Goal: Information Seeking & Learning: Find specific fact

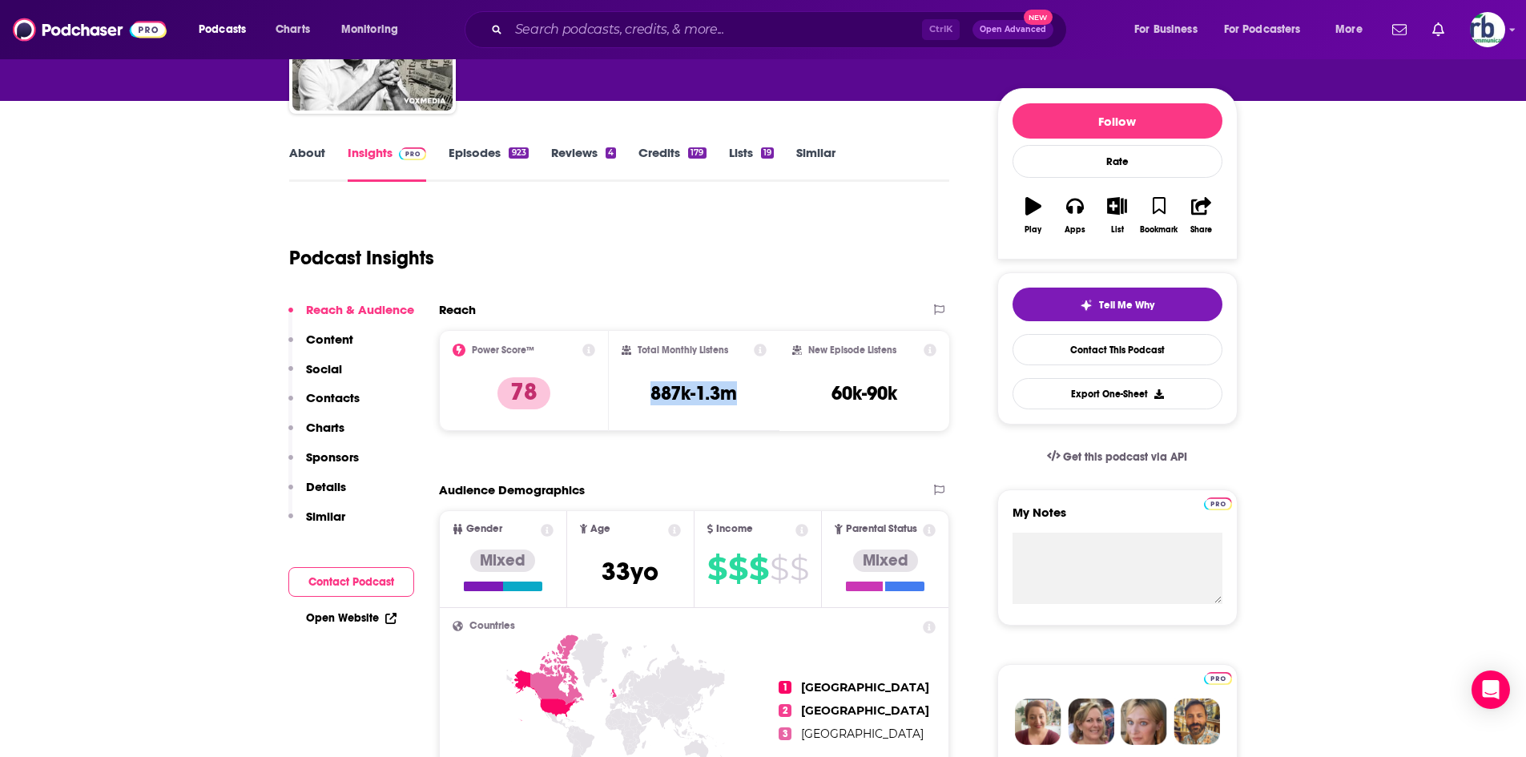
scroll to position [160, 0]
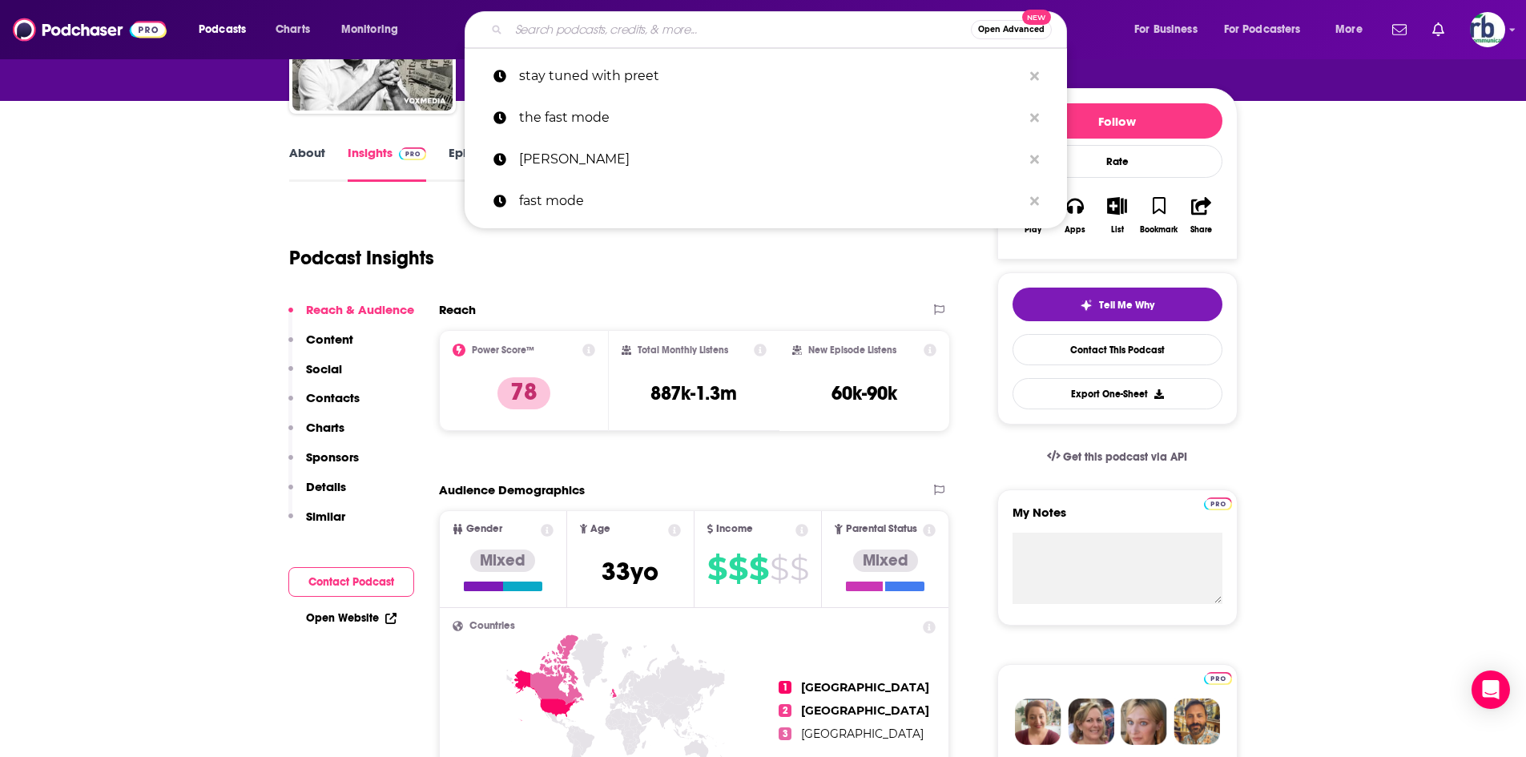
click at [601, 24] on input "Search podcasts, credits, & more..." at bounding box center [740, 30] width 462 height 26
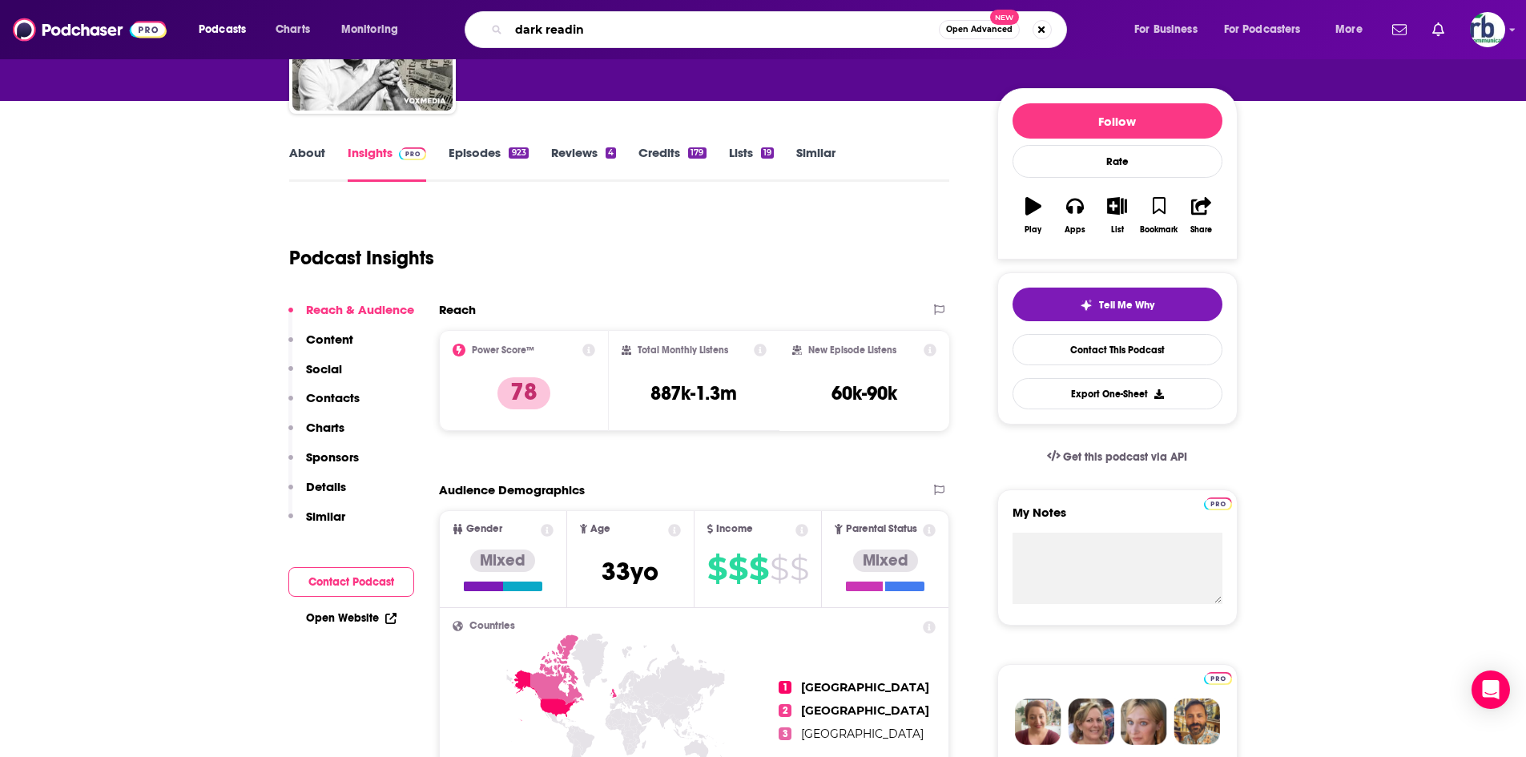
type input "dark reading"
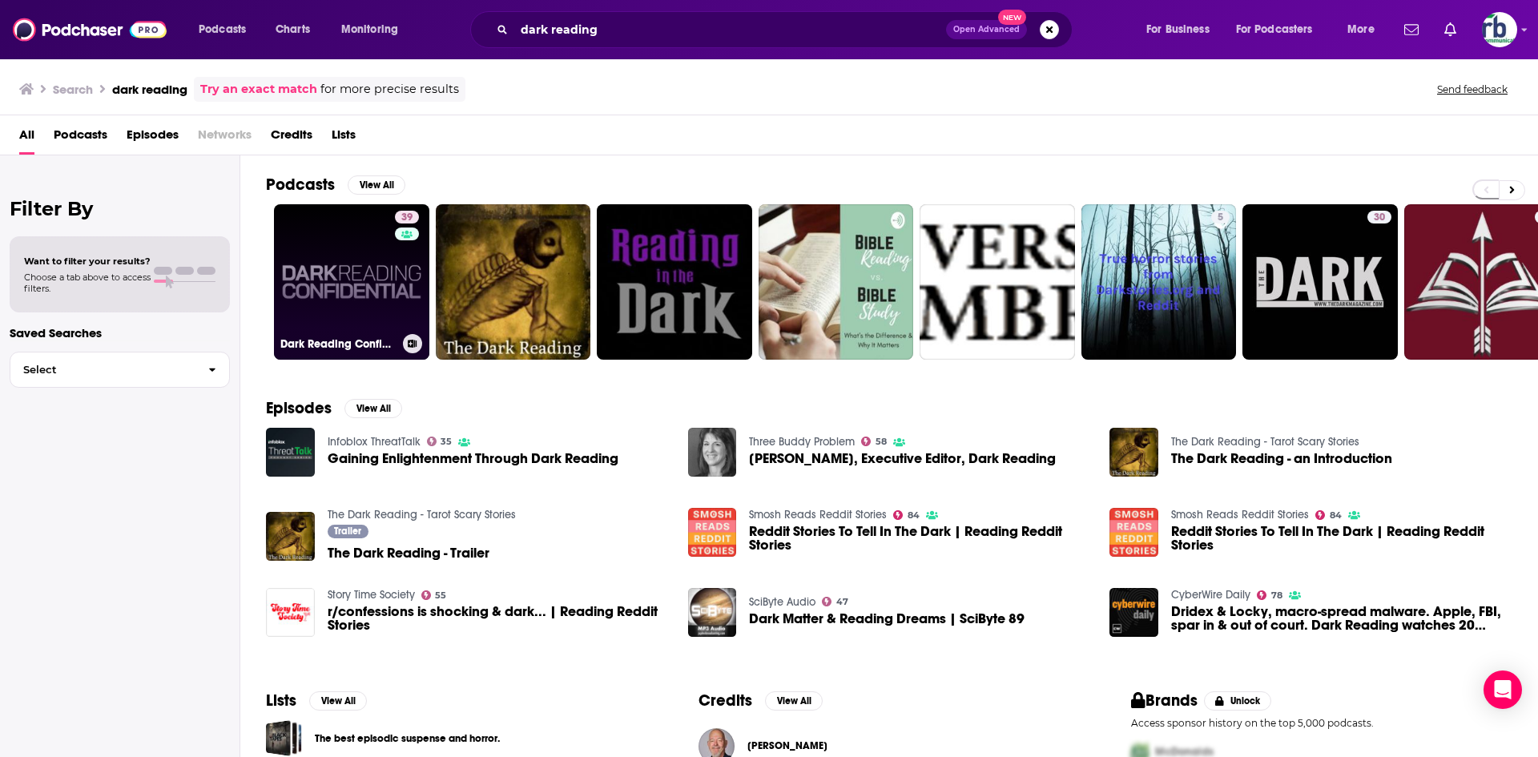
click at [367, 288] on link "39 Dark Reading Confidential" at bounding box center [351, 281] width 155 height 155
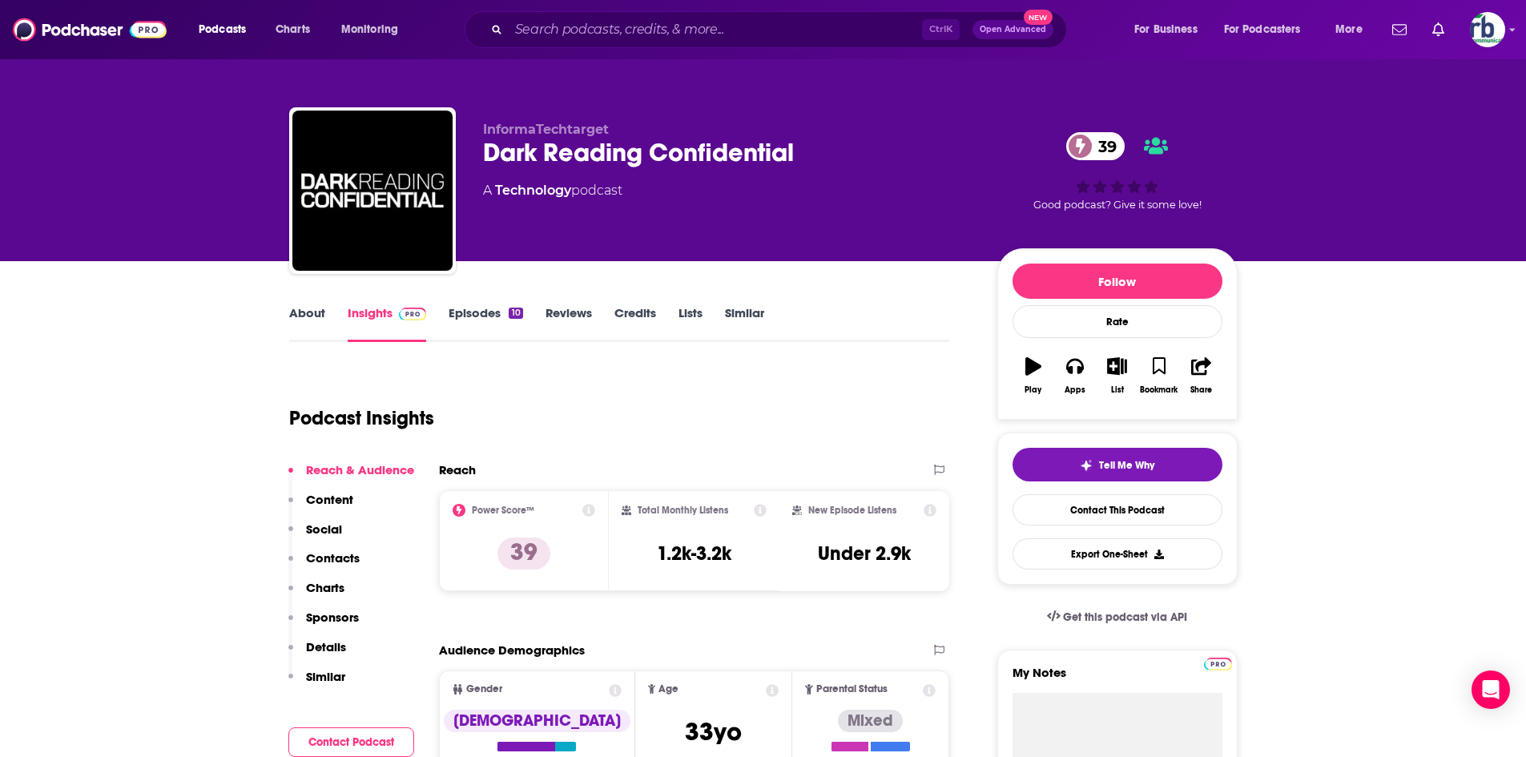
click at [309, 315] on link "About" at bounding box center [307, 323] width 36 height 37
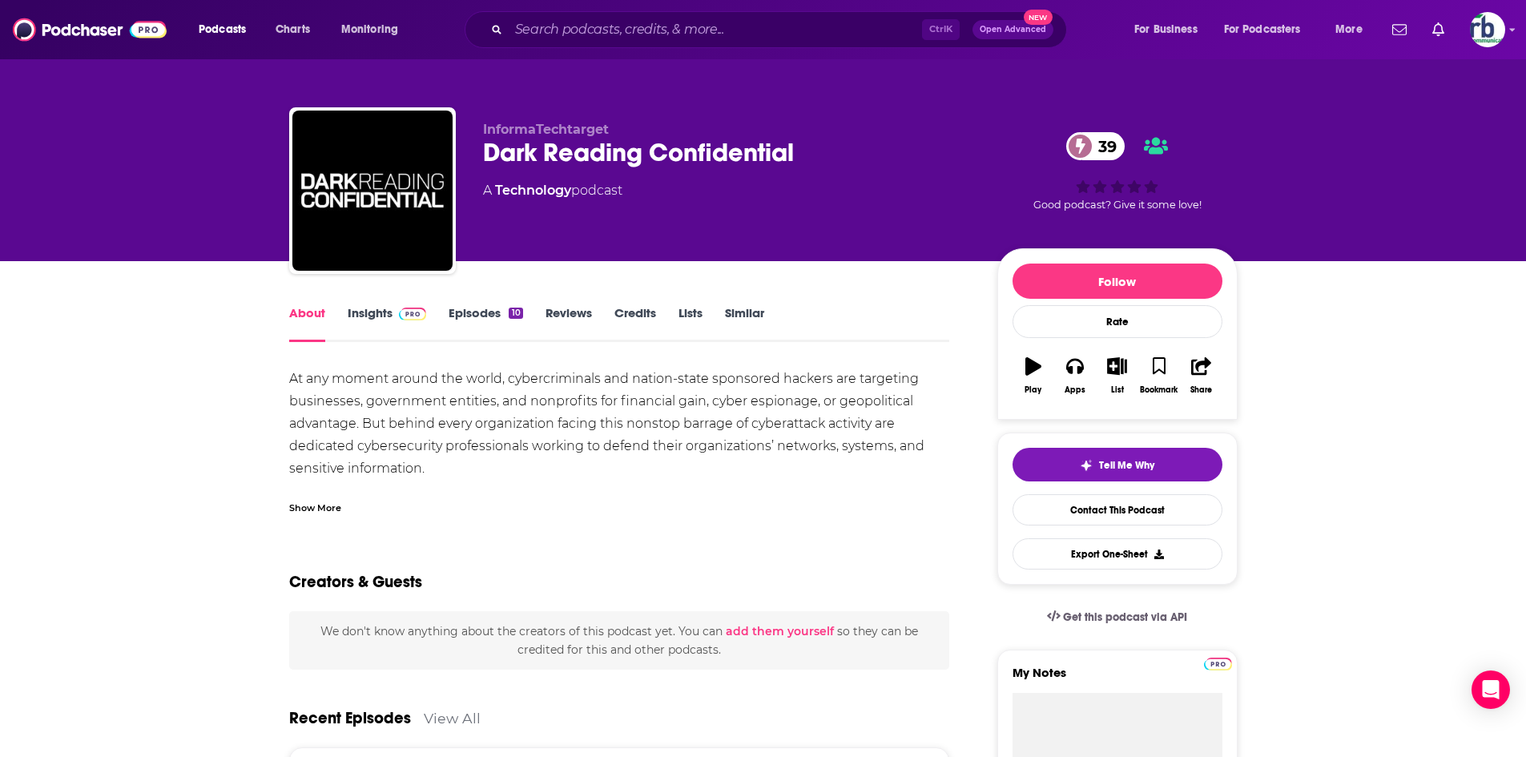
click at [377, 316] on link "Insights" at bounding box center [387, 323] width 79 height 37
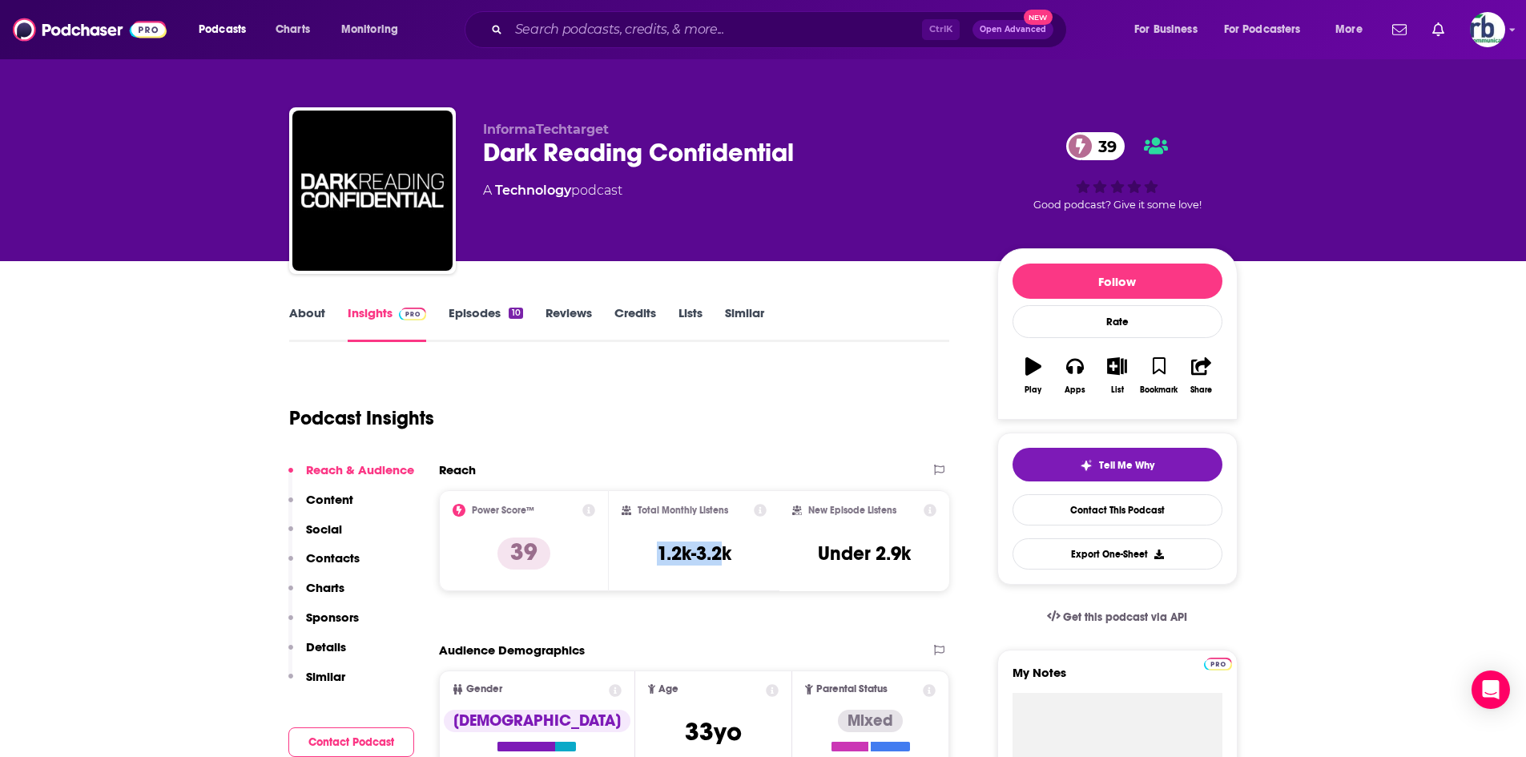
drag, startPoint x: 643, startPoint y: 554, endPoint x: 719, endPoint y: 554, distance: 76.1
click at [749, 557] on div "Total Monthly Listens 1.2k-3.2k" at bounding box center [694, 541] width 145 height 74
copy h3 "1.2k-3.2k"
click at [804, 397] on div "Podcast Insights" at bounding box center [613, 409] width 648 height 82
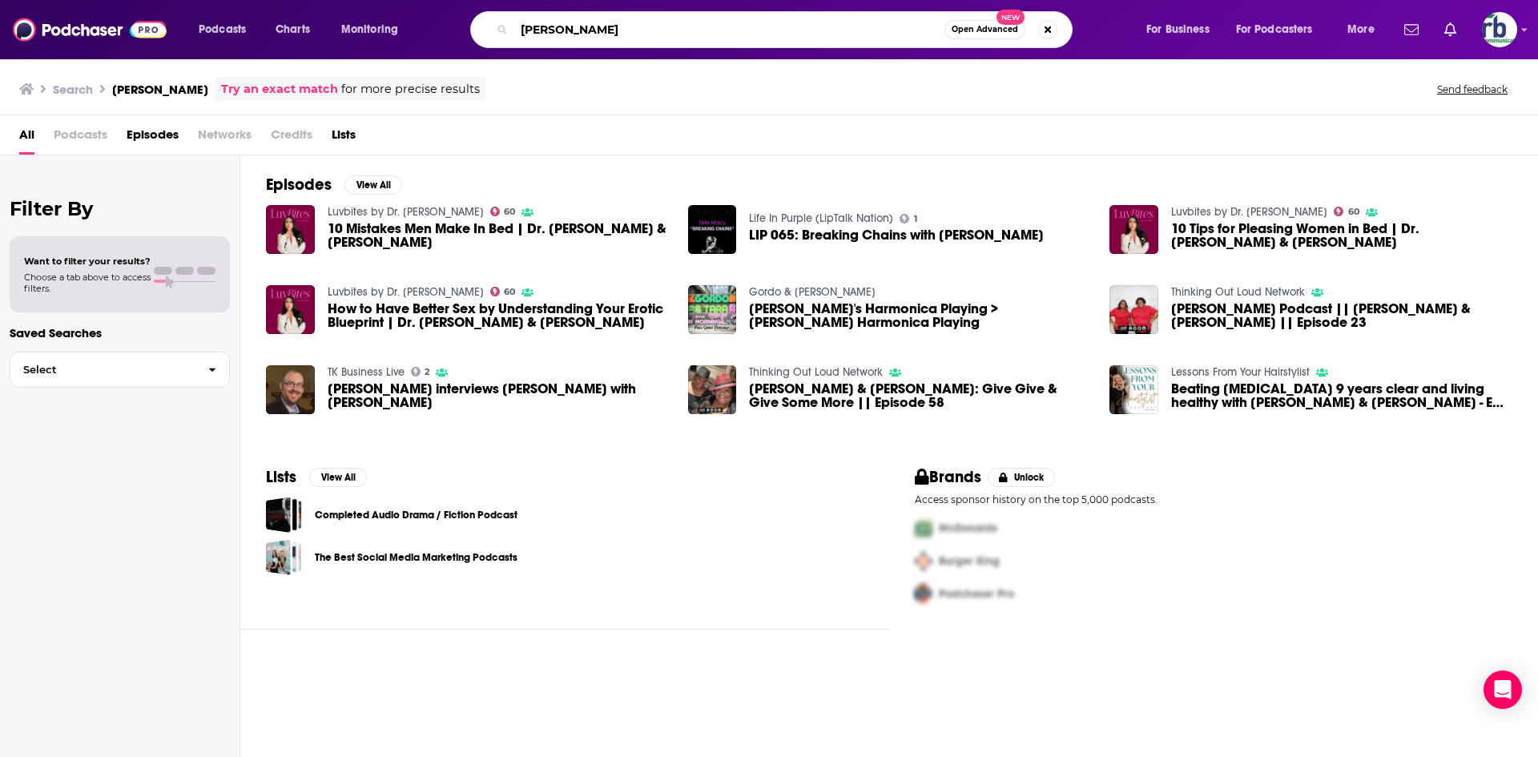
click at [583, 27] on input "[PERSON_NAME]" at bounding box center [729, 30] width 430 height 26
